Goal: Go to known website: Access a specific website the user already knows

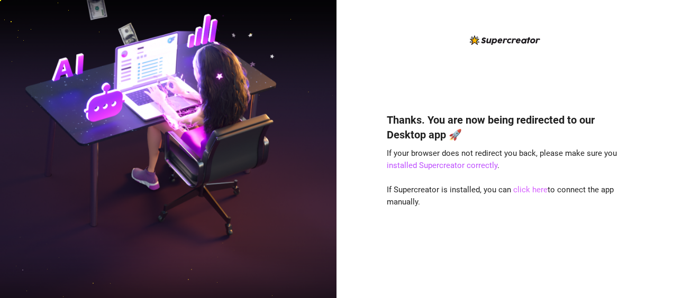
click at [528, 191] on link "click here" at bounding box center [530, 190] width 34 height 10
